Goal: Information Seeking & Learning: Learn about a topic

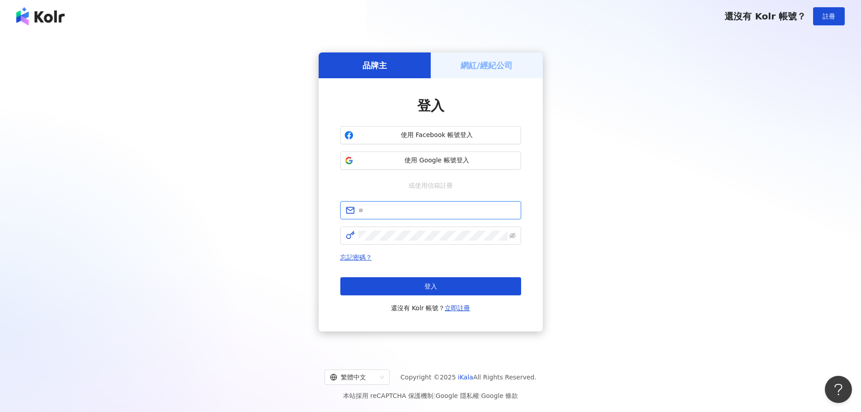
click at [417, 212] on input "text" at bounding box center [436, 210] width 157 height 10
type input "**********"
click button "登入" at bounding box center [430, 286] width 181 height 18
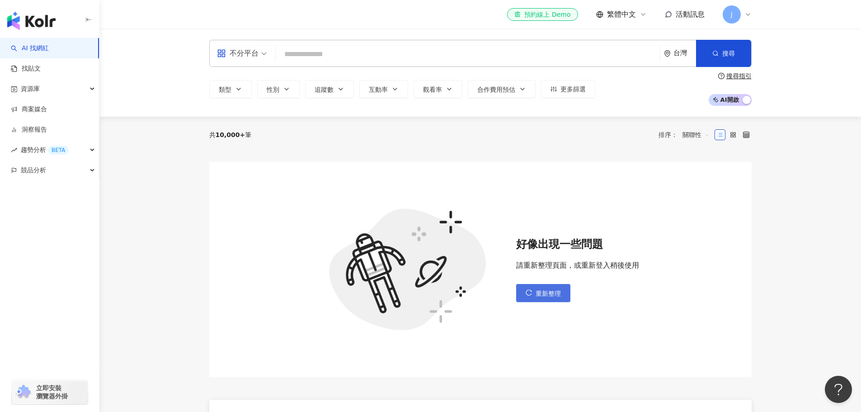
click at [539, 299] on button "重新整理" at bounding box center [543, 293] width 54 height 18
click at [40, 66] on link "找貼文" at bounding box center [26, 68] width 30 height 9
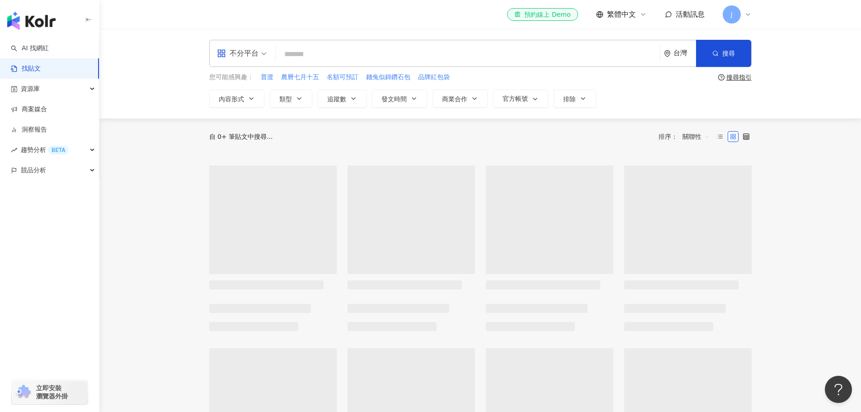
click at [749, 17] on icon at bounding box center [748, 14] width 7 height 7
